Goal: Entertainment & Leisure: Consume media (video, audio)

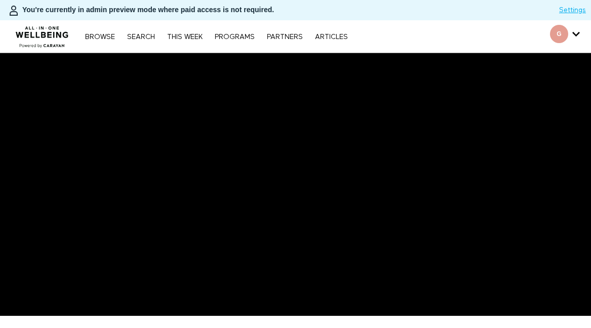
scroll to position [16, 0]
